Goal: Task Accomplishment & Management: Complete application form

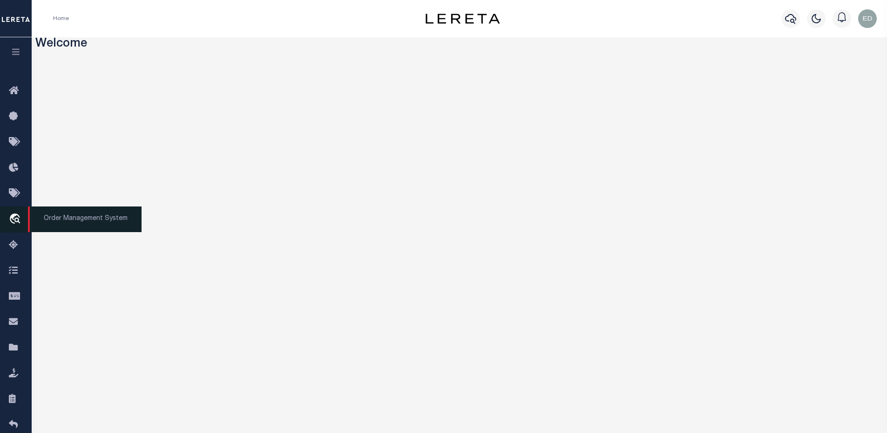
click at [14, 215] on icon "travel_explore" at bounding box center [16, 219] width 15 height 12
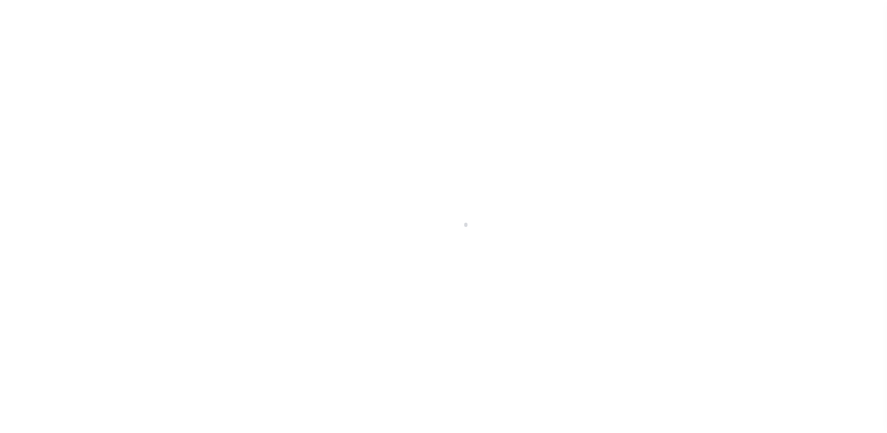
scroll to position [21, 0]
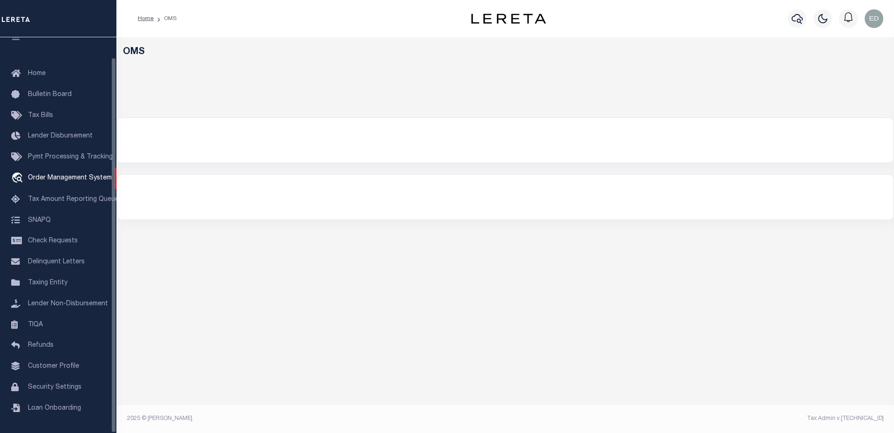
select select "200"
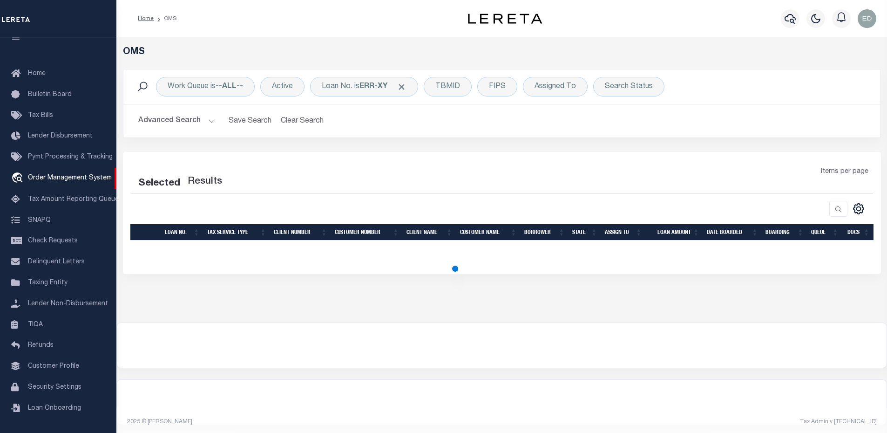
select select "200"
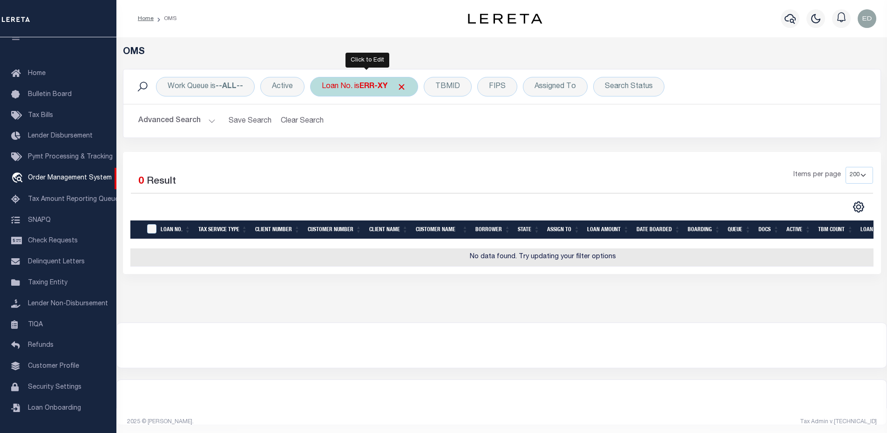
click at [361, 81] on div "Loan No. is ERR-XY" at bounding box center [364, 87] width 108 height 20
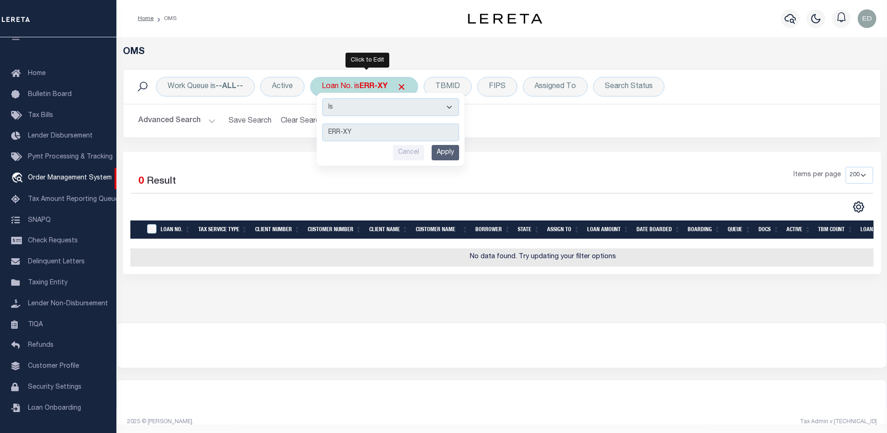
click at [366, 107] on select "Is Contains" at bounding box center [390, 107] width 137 height 18
select select "c"
click at [323, 98] on select "Is Contains" at bounding box center [390, 107] width 137 height 18
click at [441, 152] on input "Apply" at bounding box center [445, 152] width 27 height 15
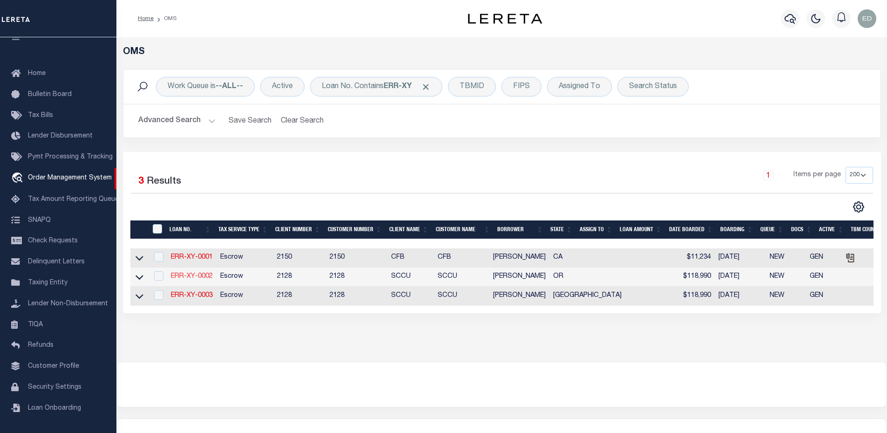
click at [205, 279] on link "ERR-XY-0002" at bounding box center [192, 276] width 42 height 7
type input "ERR-XY-0002"
type input "[PERSON_NAME]"
select select
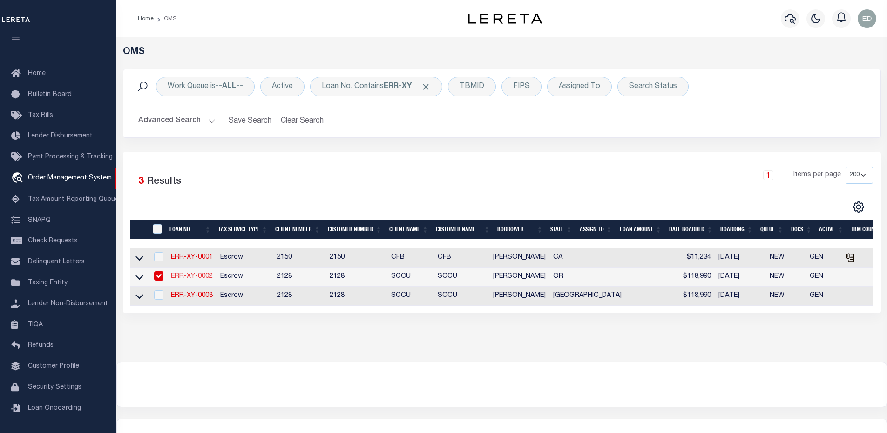
type input "[DATE]"
select select "10"
select select "Escrow"
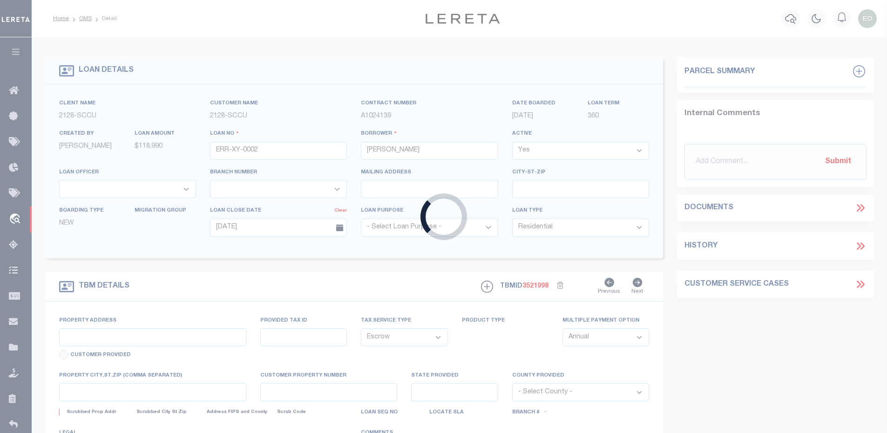
type input "[STREET_ADDRESS]"
type input "[PERSON_NAME] OR 97402-3311"
type input "OR"
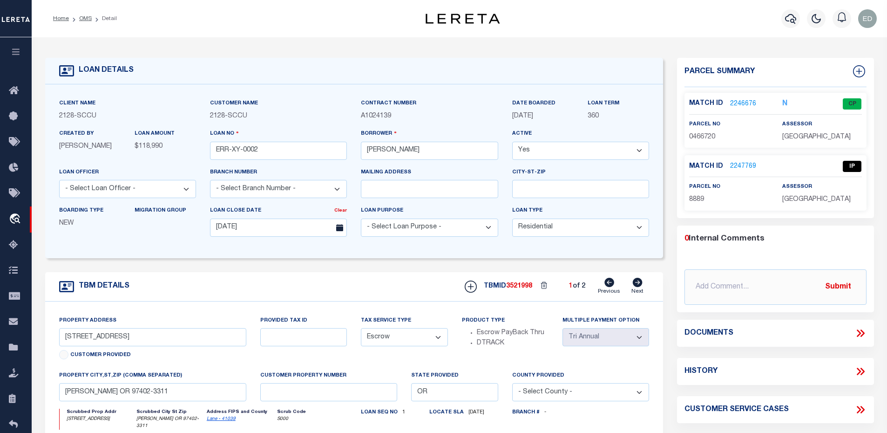
click at [856, 333] on icon at bounding box center [861, 333] width 12 height 12
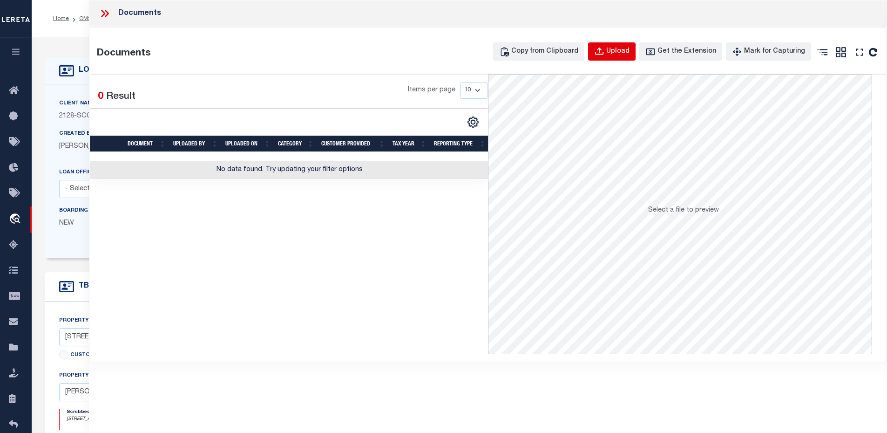
click at [619, 49] on div "Upload" at bounding box center [617, 52] width 23 height 10
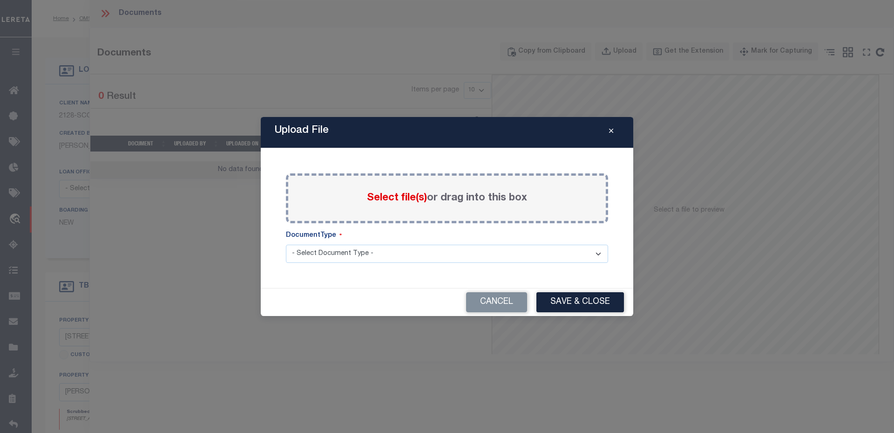
click at [406, 197] on span "Select file(s)" at bounding box center [397, 198] width 60 height 10
click at [0, 0] on input "Select file(s) or drag into this box" at bounding box center [0, 0] width 0 height 0
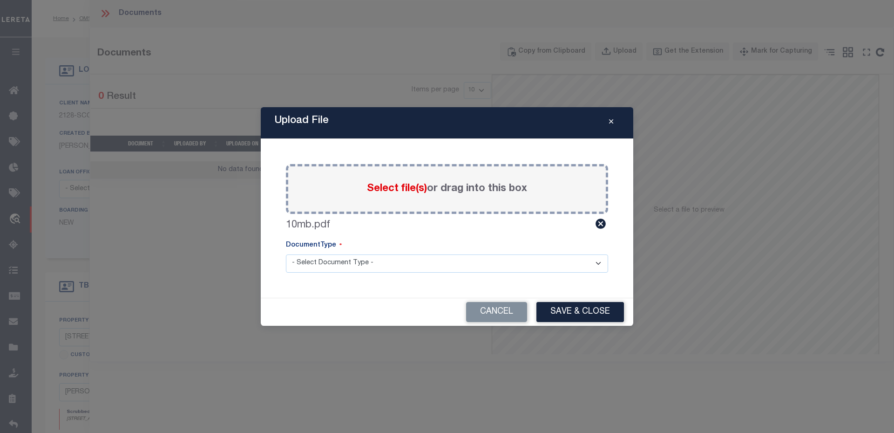
click at [370, 264] on select "- Select Document Type - Tax Service Documents Proof of Delinquent Tax Payment" at bounding box center [447, 263] width 322 height 18
select select "TAX"
click at [286, 254] on select "- Select Document Type - Tax Service Documents Proof of Delinquent Tax Payment" at bounding box center [447, 263] width 322 height 18
click at [576, 311] on button "Save & Close" at bounding box center [580, 312] width 88 height 20
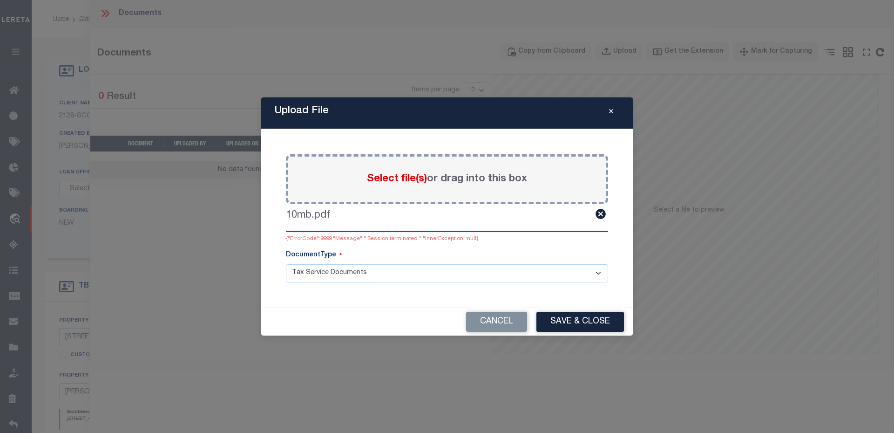
drag, startPoint x: 630, startPoint y: 237, endPoint x: 701, endPoint y: 197, distance: 81.3
click at [701, 197] on div "Upload File Paste copied image or file into this box Select file(s) or drag int…" at bounding box center [447, 216] width 894 height 433
click at [612, 112] on icon "Close" at bounding box center [611, 111] width 4 height 7
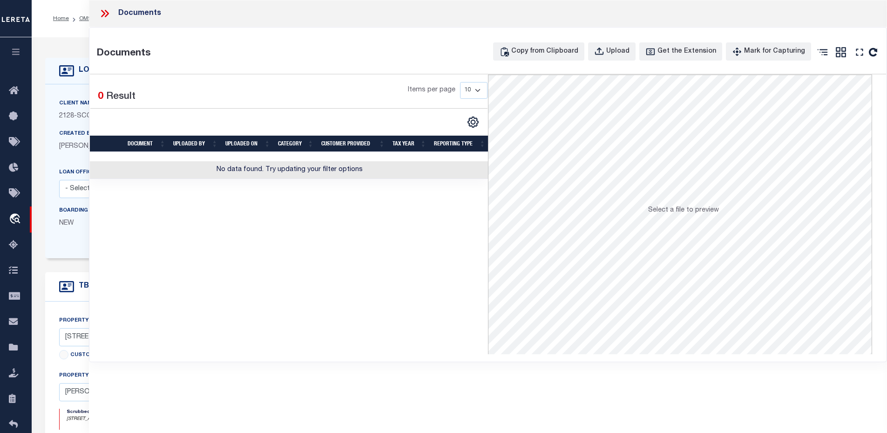
click at [109, 12] on icon at bounding box center [105, 13] width 12 height 12
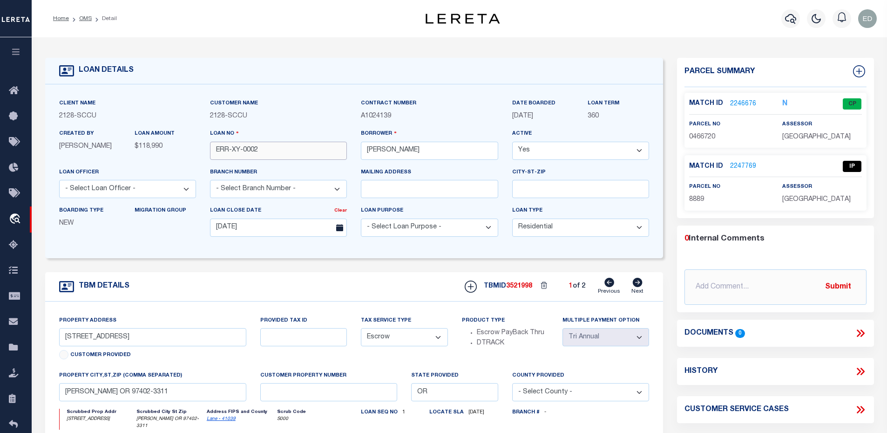
click at [252, 147] on input "ERR-XY-0002" at bounding box center [278, 151] width 137 height 18
click at [84, 17] on link "OMS" at bounding box center [85, 19] width 13 height 6
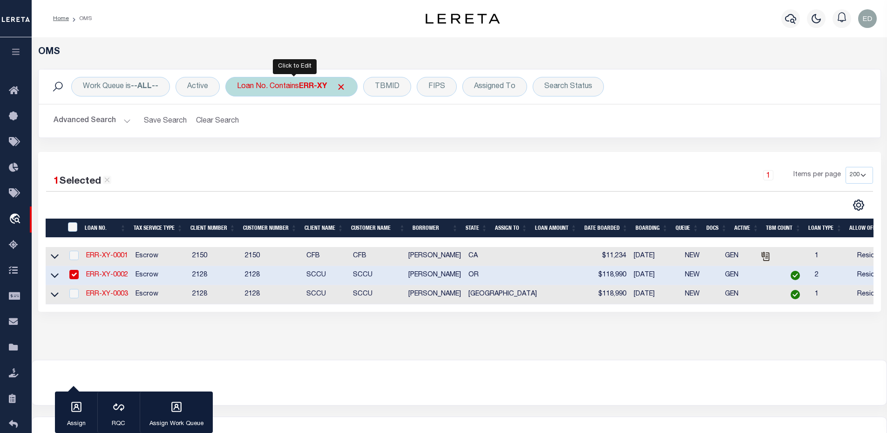
click at [296, 83] on div "Loan No. Contains ERR-XY" at bounding box center [291, 87] width 132 height 20
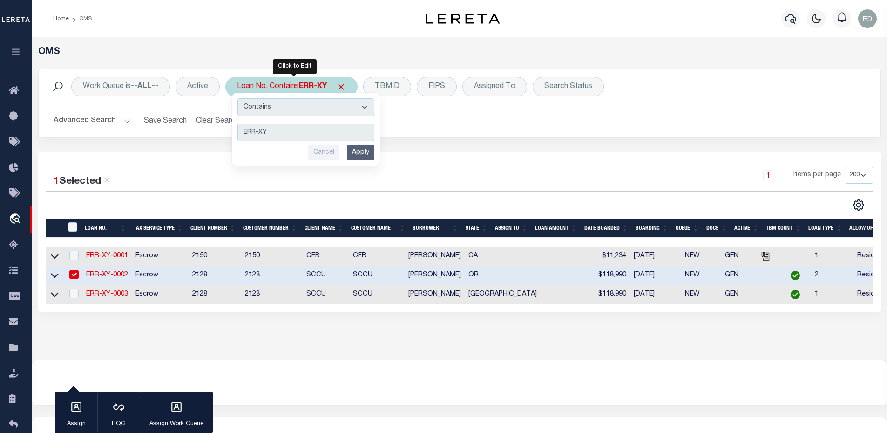
click at [310, 108] on select "Is Contains" at bounding box center [305, 107] width 137 height 18
click at [346, 86] on span "Click to Remove" at bounding box center [341, 87] width 10 height 10
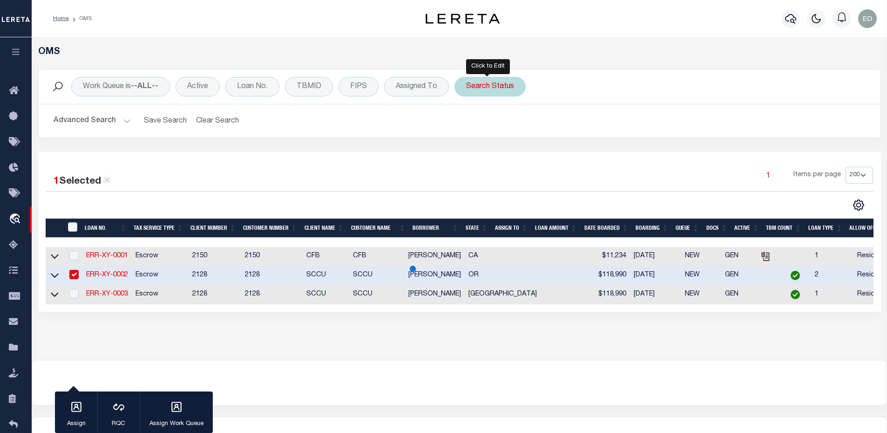
click at [476, 86] on div "Search Status" at bounding box center [490, 87] width 71 height 20
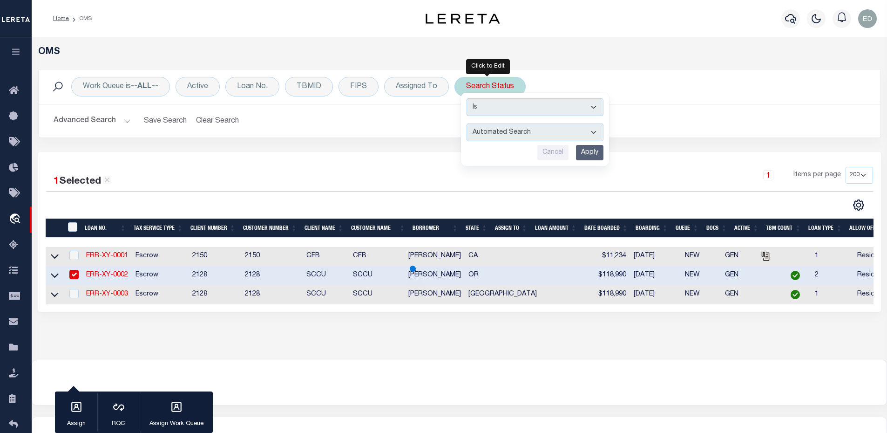
click at [496, 134] on select "Automated Search Bad Parcel Complete Duplicate Parcel High Dollar Reporting In …" at bounding box center [535, 132] width 137 height 18
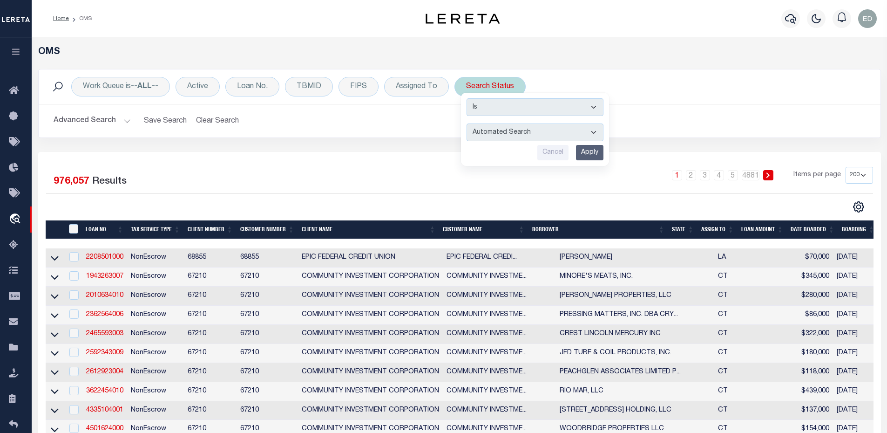
select select "ND"
click at [467, 123] on select "Automated Search Bad Parcel Complete Duplicate Parcel High Dollar Reporting In …" at bounding box center [535, 132] width 137 height 18
click at [591, 153] on input "Apply" at bounding box center [589, 152] width 27 height 15
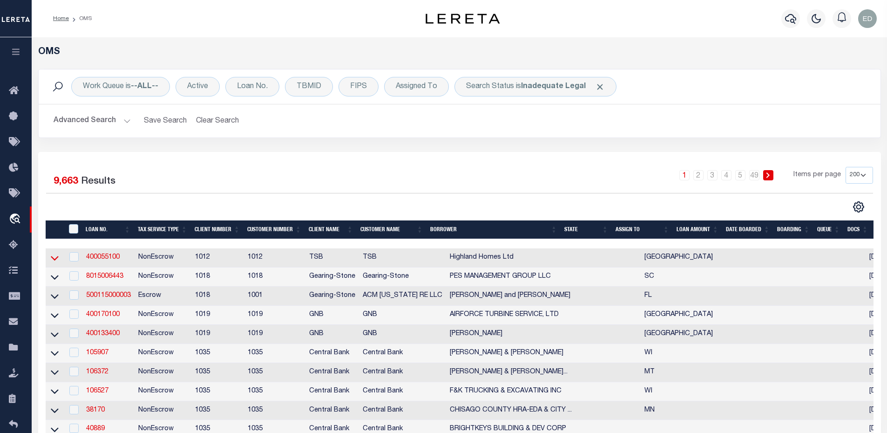
click at [55, 262] on icon at bounding box center [55, 258] width 8 height 10
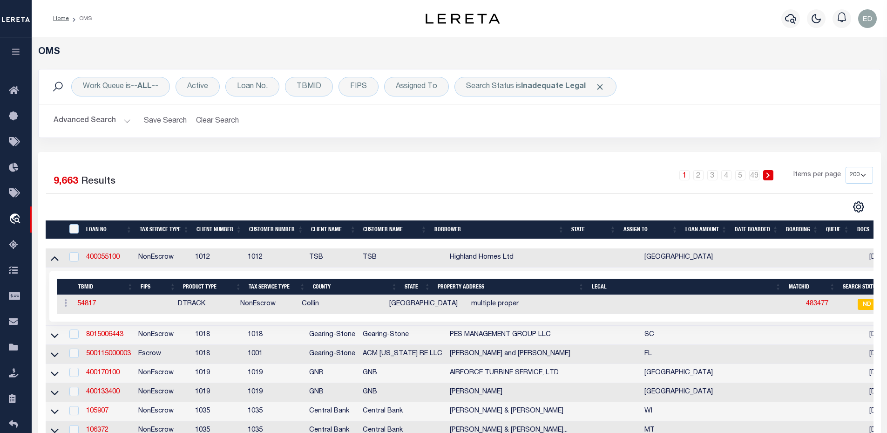
click at [55, 262] on icon at bounding box center [55, 258] width 8 height 10
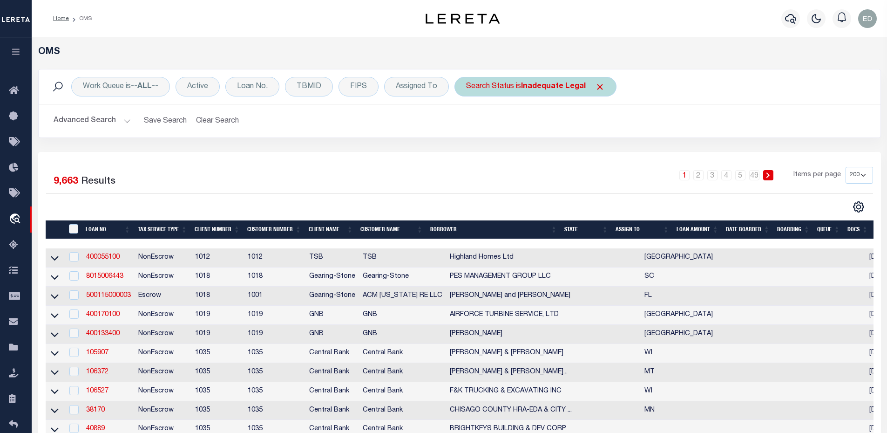
click at [530, 88] on b "Inadequate Legal" at bounding box center [553, 86] width 65 height 7
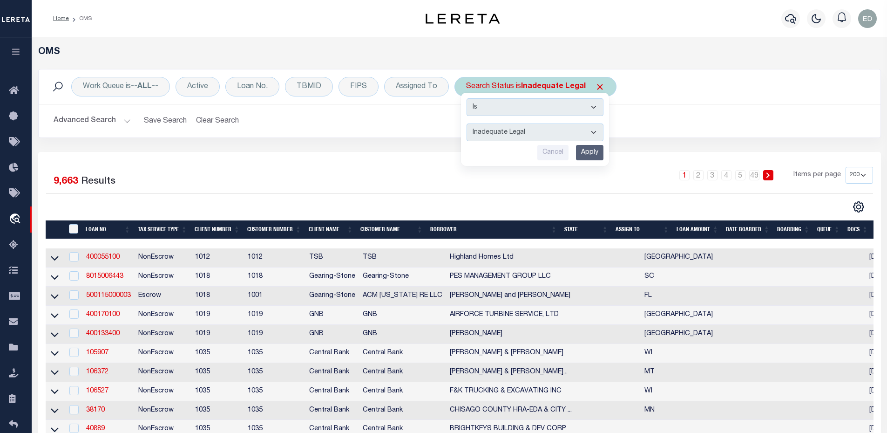
click at [566, 134] on select "Automated Search Bad Parcel Complete Duplicate Parcel High Dollar Reporting In …" at bounding box center [535, 132] width 137 height 18
select select "RD"
click at [467, 123] on select "Automated Search Bad Parcel Complete Duplicate Parcel High Dollar Reporting In …" at bounding box center [535, 132] width 137 height 18
click at [582, 151] on input "Apply" at bounding box center [589, 152] width 27 height 15
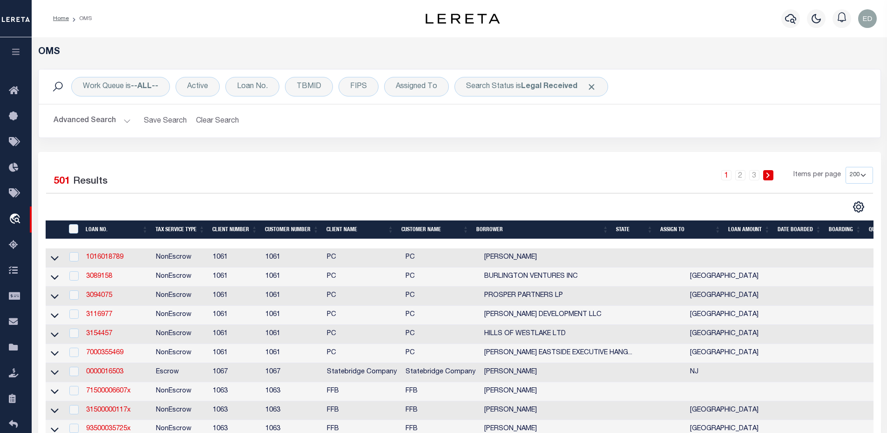
click at [807, 226] on th "DATE BOARDED" at bounding box center [799, 229] width 51 height 19
click at [799, 226] on th "DATE BOARDED" at bounding box center [799, 229] width 51 height 19
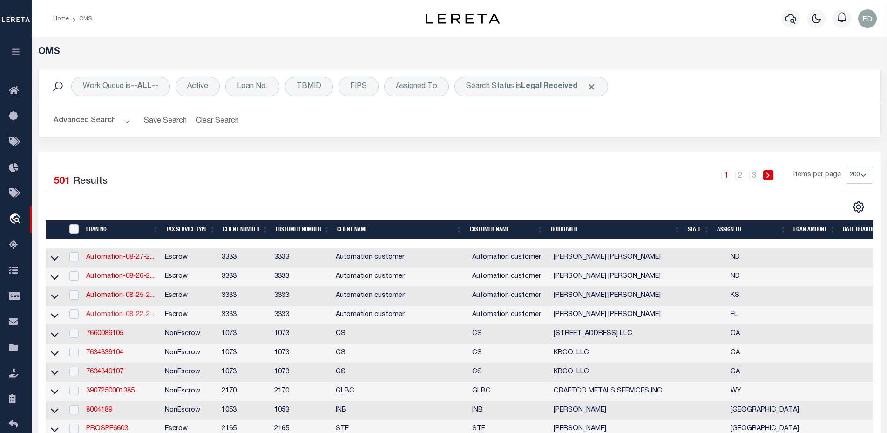
click at [117, 318] on link "Automation-08-22-2..." at bounding box center [120, 314] width 68 height 7
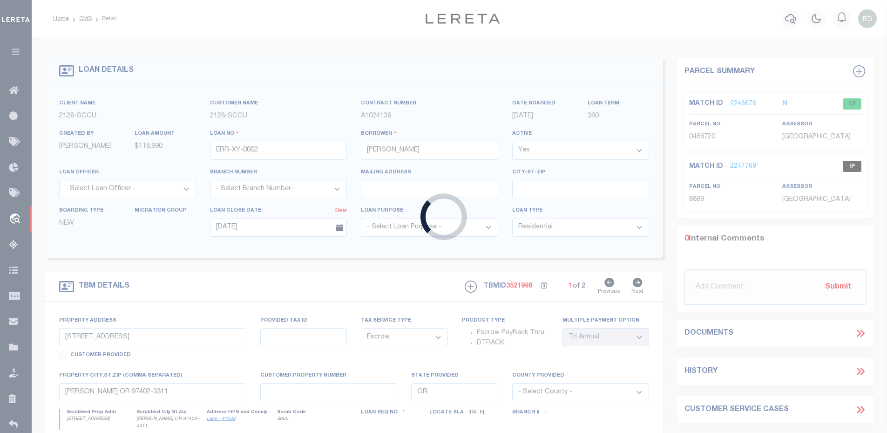
type input "Automation-08-22-25T12:07:35"
type input "[PERSON_NAME] [PERSON_NAME]"
type input "4110 CROWNED EAGLE LOOP NE"
type input "[GEOGRAPHIC_DATA]-5010"
type input "[DATE]"
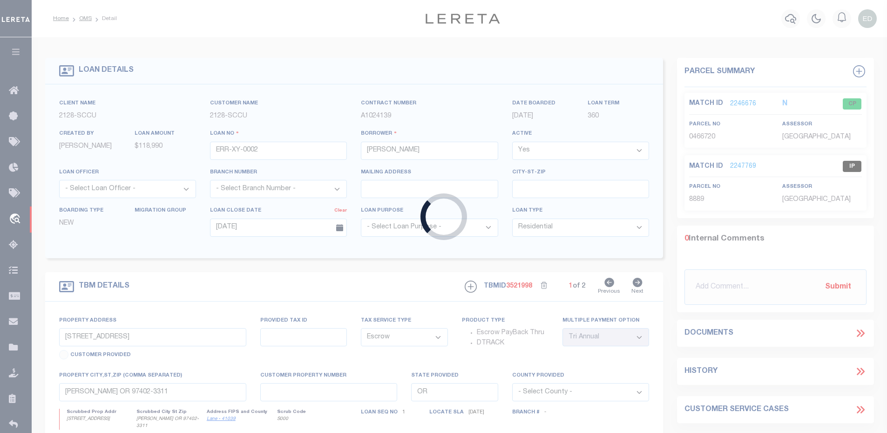
select select "100"
select select "20"
type input "[STREET_ADDRESS]"
type input "100"
select select
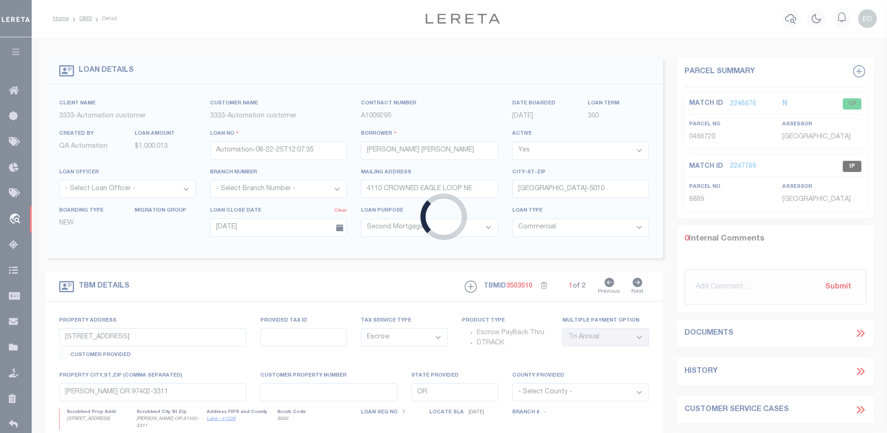
type input "[GEOGRAPHIC_DATA] [GEOGRAPHIC_DATA] 33130-1602"
type input "FL"
select select
type textarea "This is a test legal description"
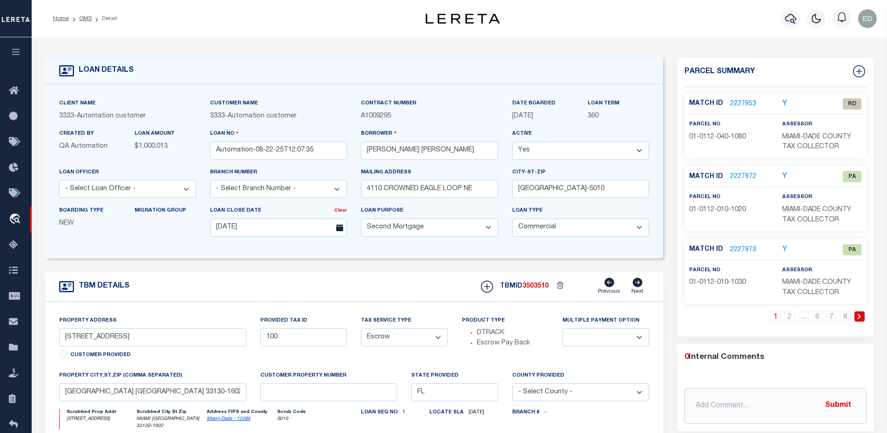
scroll to position [140, 0]
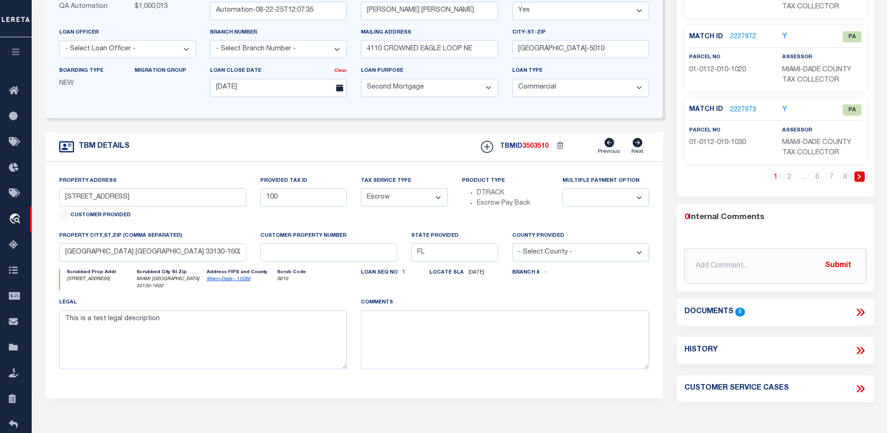
click at [862, 312] on icon at bounding box center [861, 312] width 12 height 12
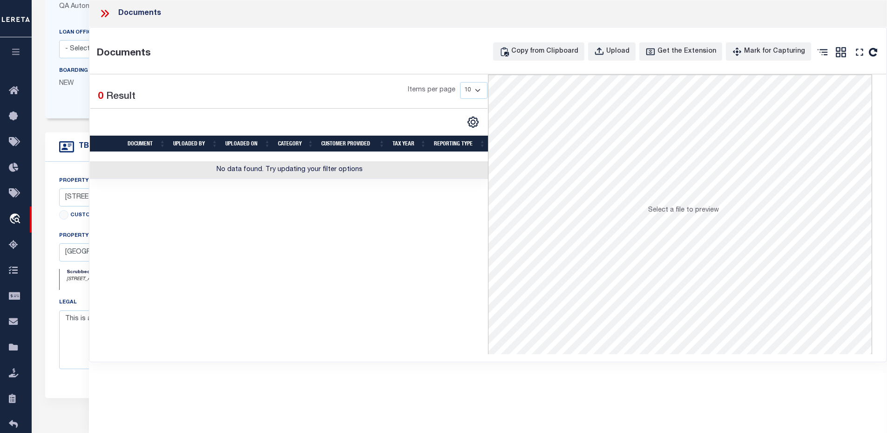
drag, startPoint x: 370, startPoint y: 263, endPoint x: 364, endPoint y: 263, distance: 6.1
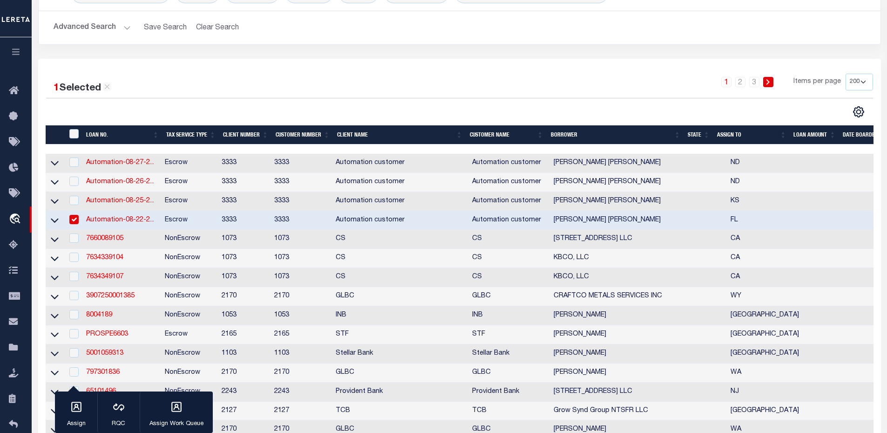
scroll to position [186, 0]
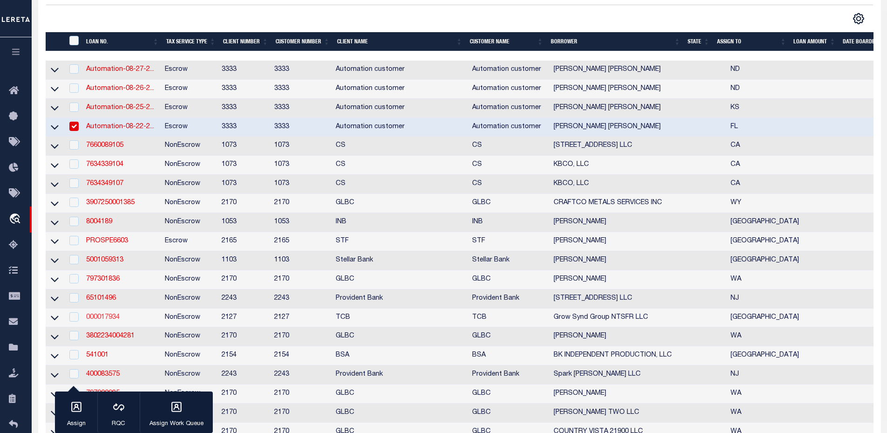
click at [106, 320] on link "000017934" at bounding box center [103, 317] width 34 height 7
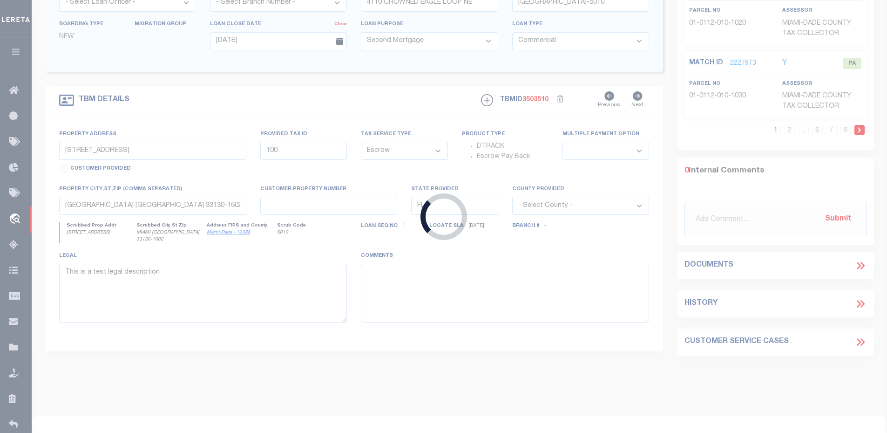
type input "000017934"
type input "Grow Synd Group NTSFR LLC"
select select
type input "[DATE]"
select select
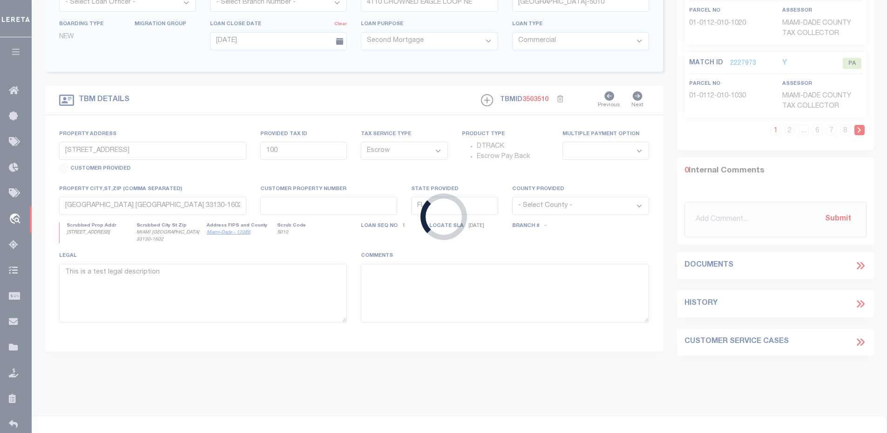
select select "NonEscrow"
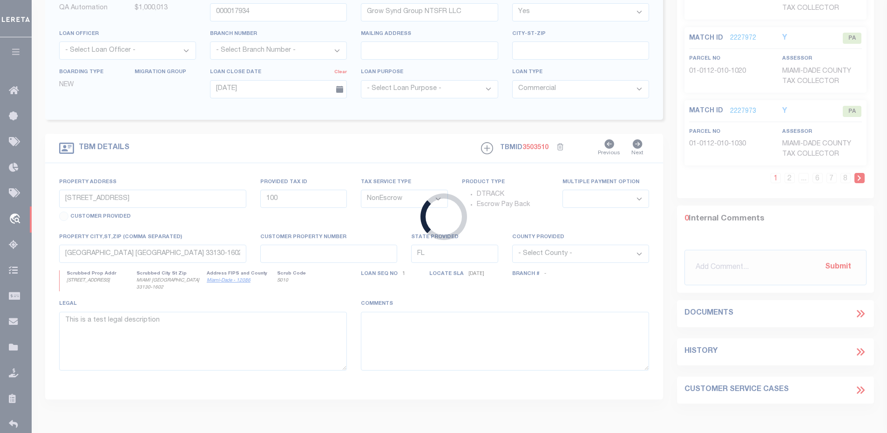
type input "4415 FALCON DR"
type input "231988"
select select
type input "SHERMAN TX 75092-4250"
type input "[GEOGRAPHIC_DATA]"
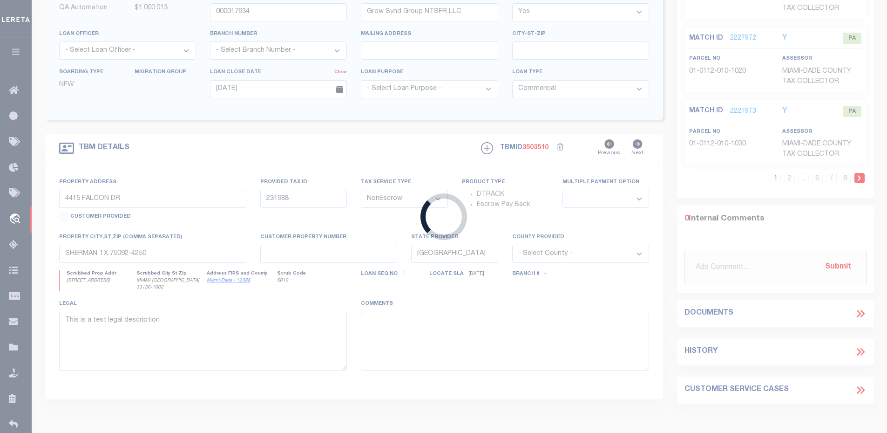
select select
type textarea "see attached Deed of Trust"
select select "31660"
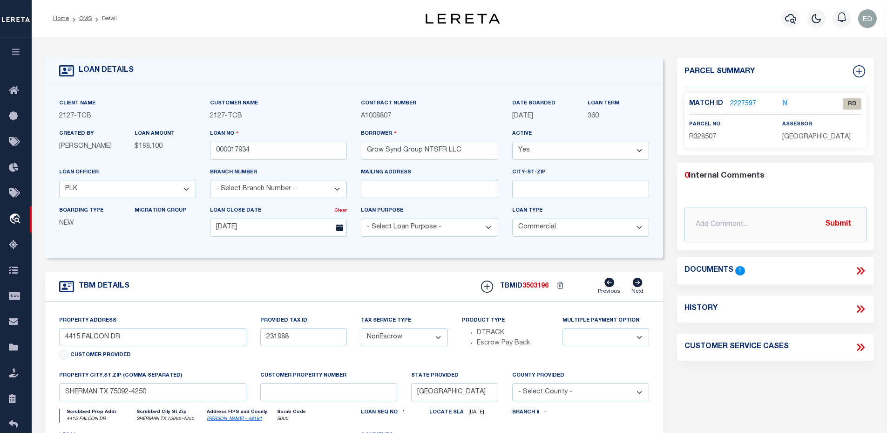
click at [863, 268] on icon at bounding box center [861, 271] width 12 height 12
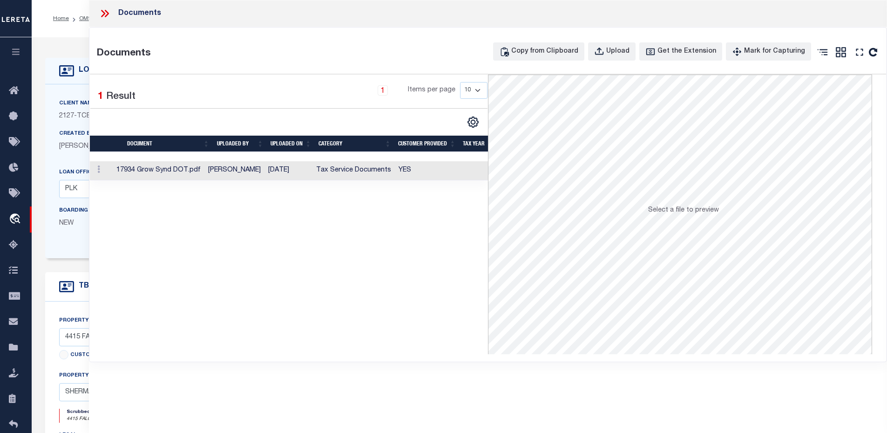
click at [108, 13] on icon at bounding box center [106, 13] width 4 height 7
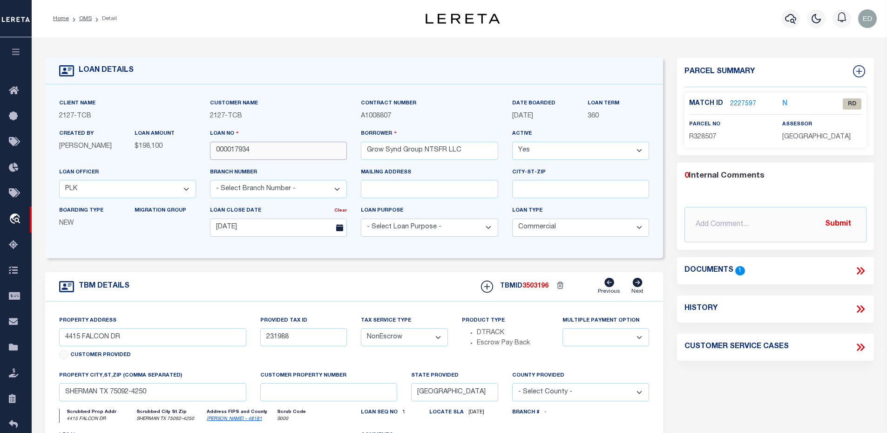
click at [239, 145] on input "000017934" at bounding box center [278, 151] width 137 height 18
click at [861, 268] on icon at bounding box center [861, 271] width 12 height 12
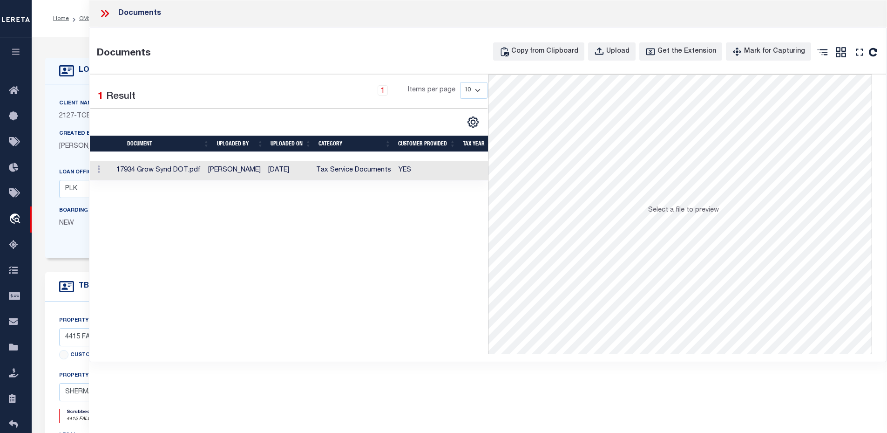
click at [251, 176] on td "[PERSON_NAME]" at bounding box center [234, 170] width 60 height 19
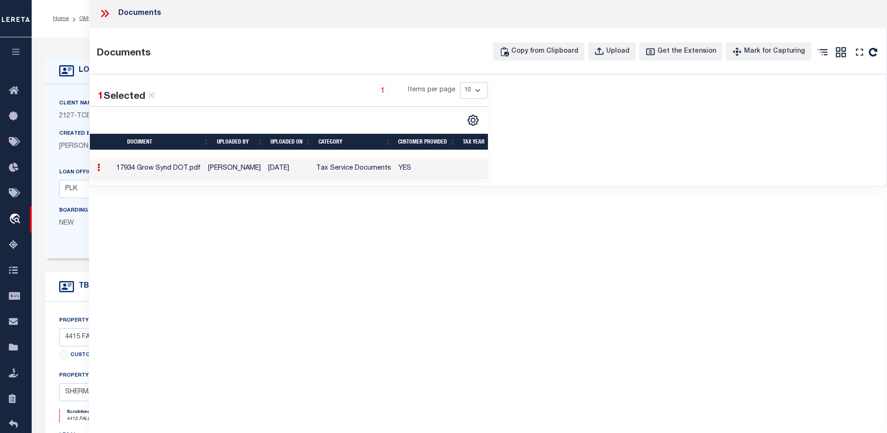
click at [330, 172] on td "Tax Service Documents" at bounding box center [353, 168] width 82 height 19
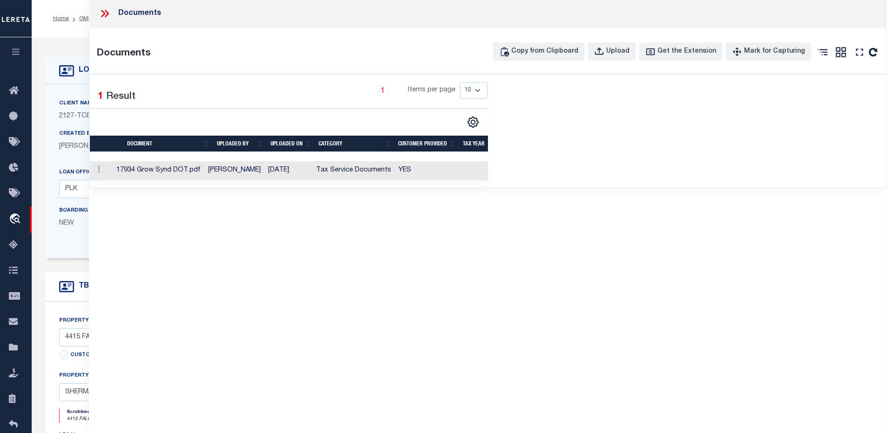
click at [319, 170] on td "Tax Service Documents" at bounding box center [353, 170] width 82 height 19
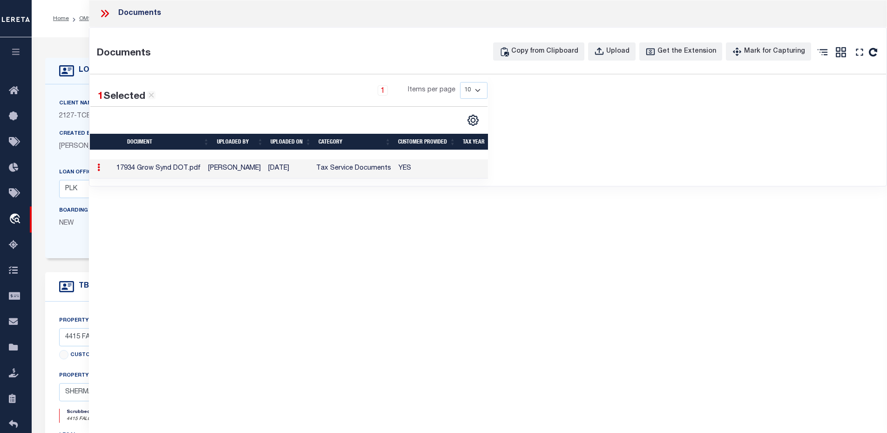
click at [102, 14] on icon at bounding box center [105, 13] width 12 height 12
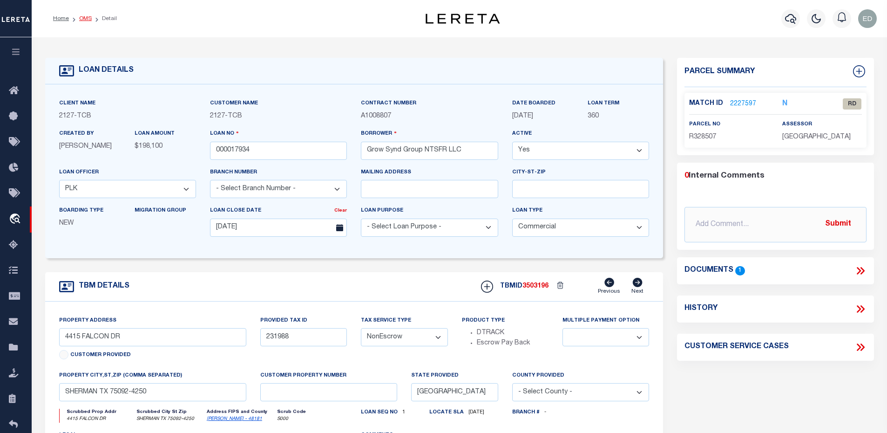
click at [86, 20] on link "OMS" at bounding box center [85, 19] width 13 height 6
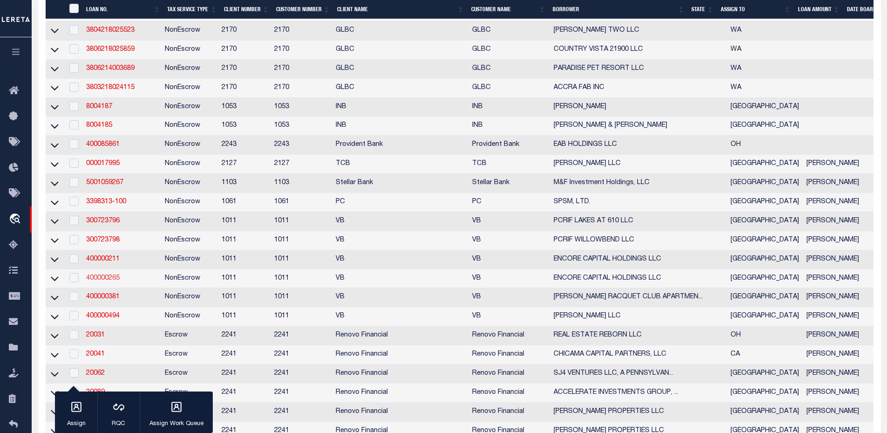
click at [105, 281] on link "400000265" at bounding box center [103, 278] width 34 height 7
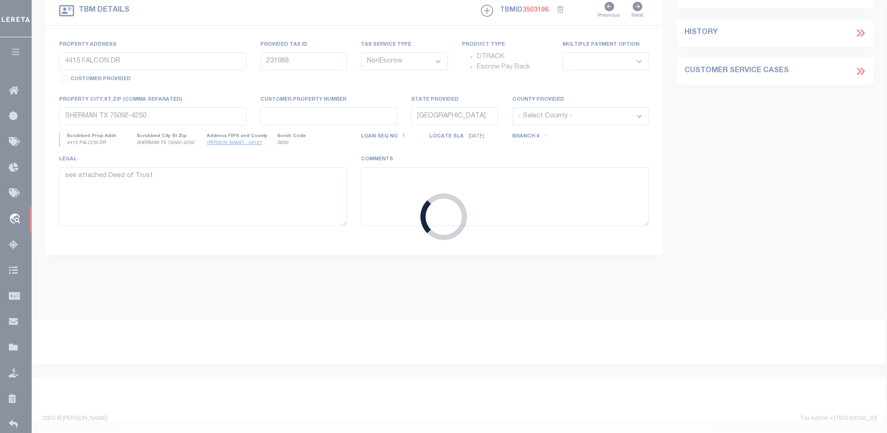
type input "400000265"
type input "ENCORE CAPITAL HOLDINGS LLC"
select select
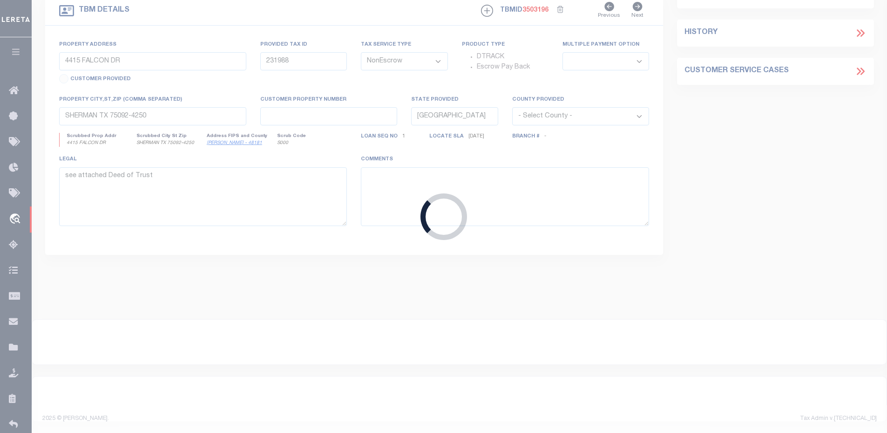
scroll to position [199, 0]
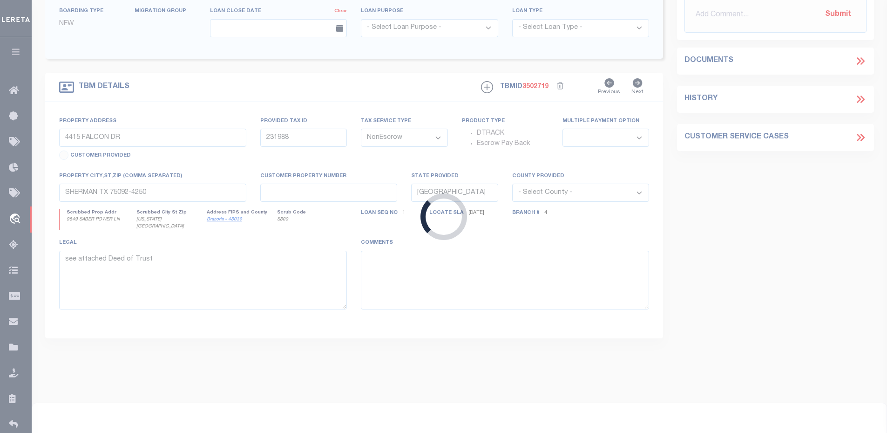
select select "46399"
select select "3107"
type input "9849 SABER POWER LANE"
select select
type input "[US_STATE][GEOGRAPHIC_DATA]"
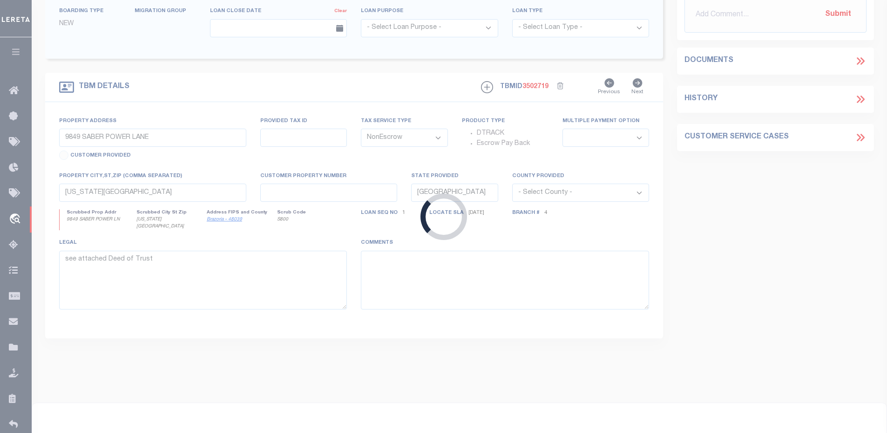
select select
type textarea "SEE EXHIBIT A"
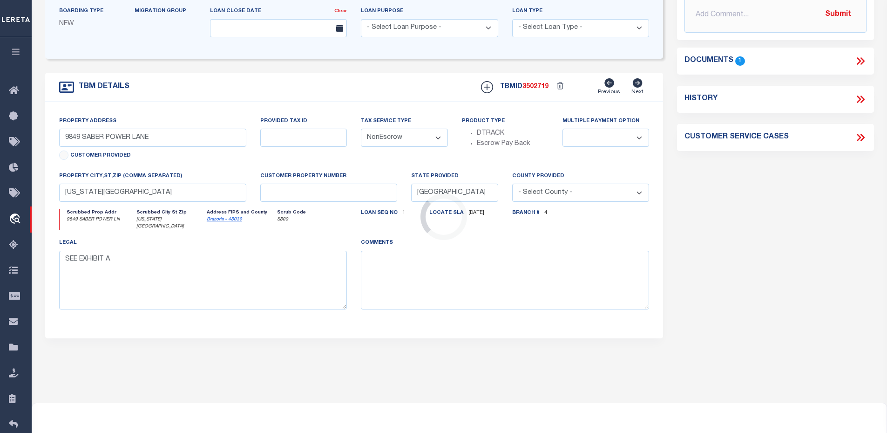
scroll to position [0, 0]
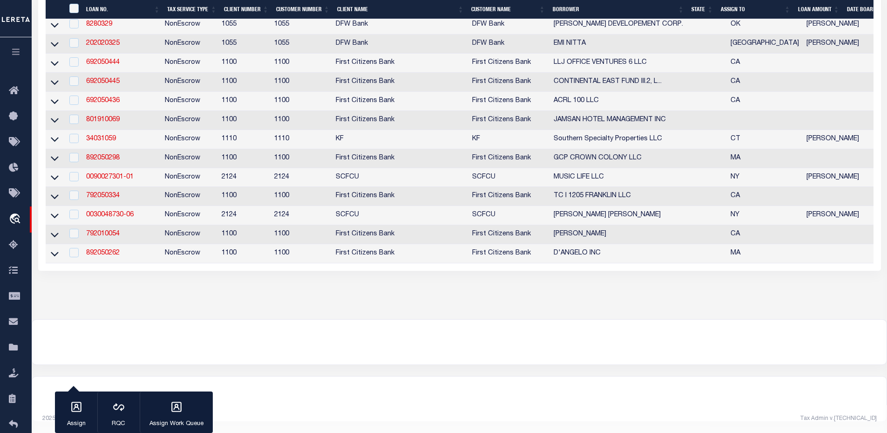
scroll to position [3884, 0]
click at [105, 256] on link "892050262" at bounding box center [103, 253] width 34 height 7
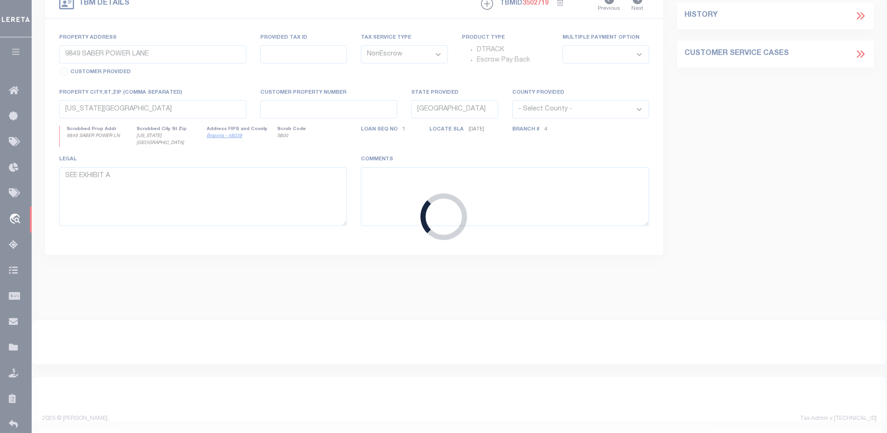
type input "892050262"
type input "D'ANGELO INC"
select select "False"
select select
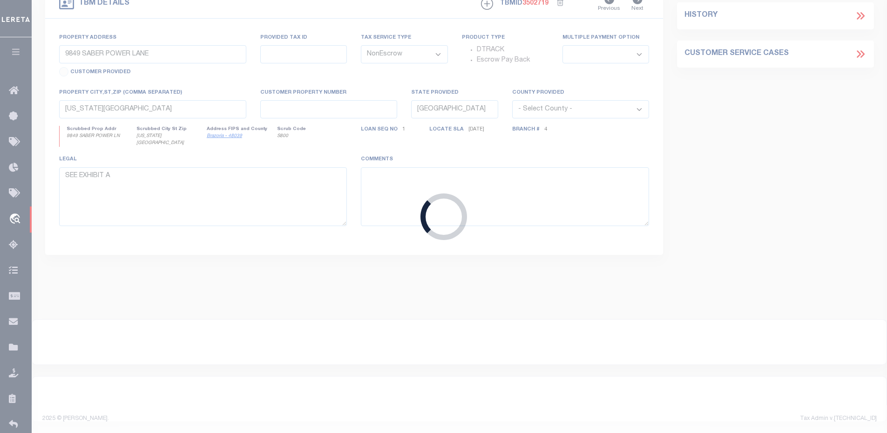
type input "[STREET_ADDRESS][PERSON_NAME]"
type input "[GEOGRAPHIC_DATA] MA 2379"
select select "10"
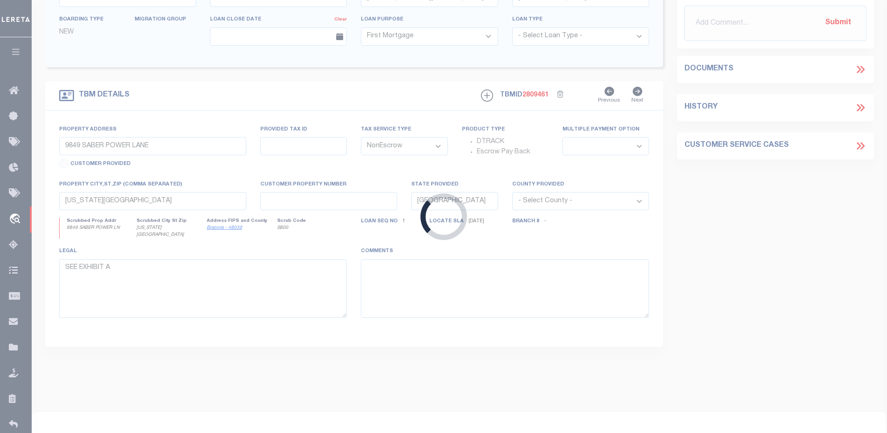
type input "[STREET_ADDRESS]"
select select
type input "MILFORD MA 1757"
type input "MA"
select select
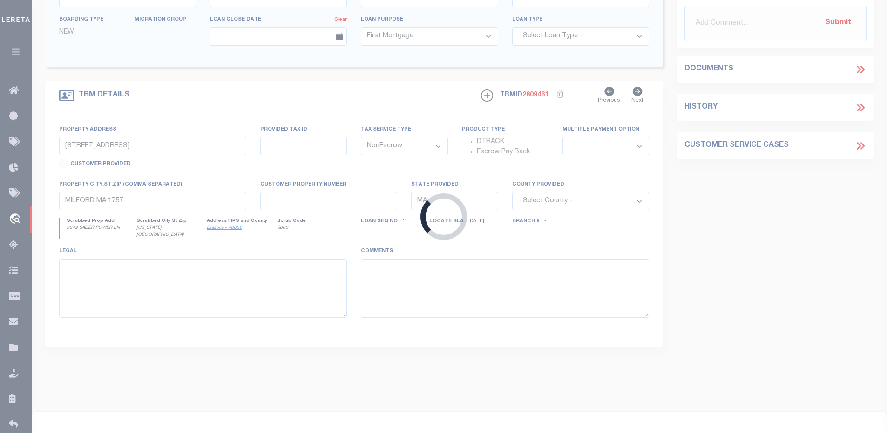
select select "3286"
select select "2084"
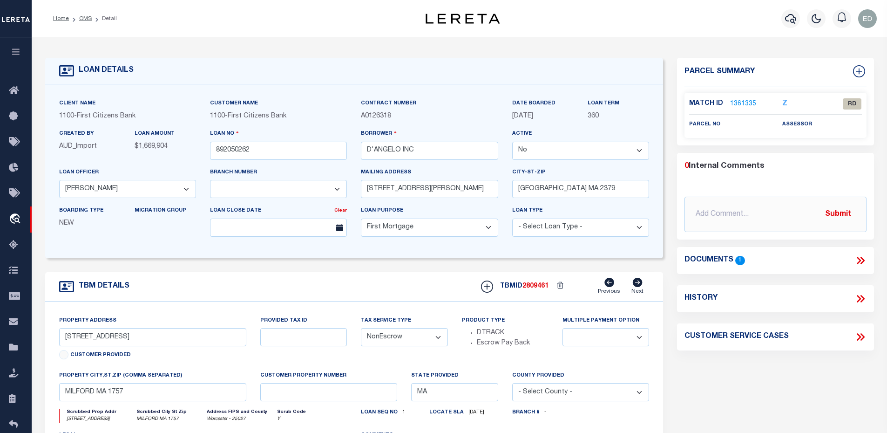
click at [860, 260] on icon at bounding box center [859, 260] width 4 height 7
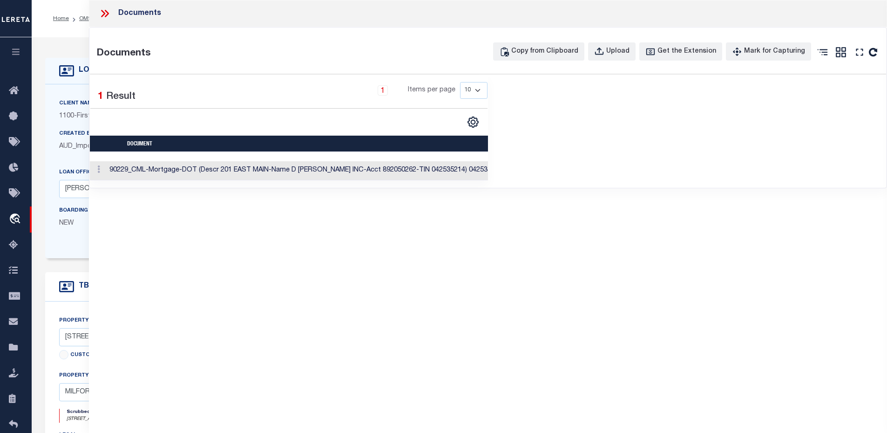
click at [309, 168] on td "90229_CML-Mortgage-DOT (Descr 201 EAST MAIN-Name D [PERSON_NAME] INC-Acct 89205…" at bounding box center [312, 170] width 413 height 19
